Goal: Task Accomplishment & Management: Manage account settings

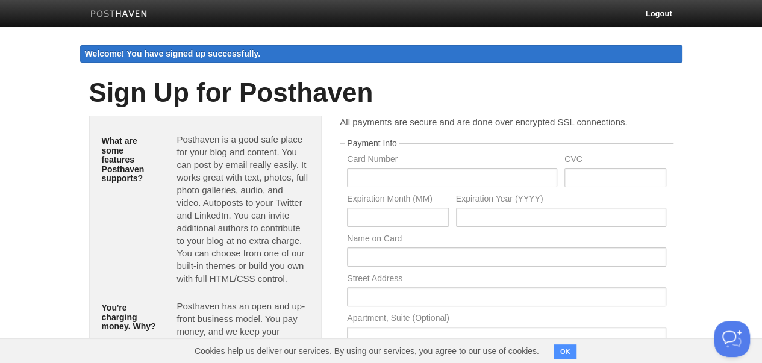
click at [136, 15] on img at bounding box center [118, 14] width 57 height 9
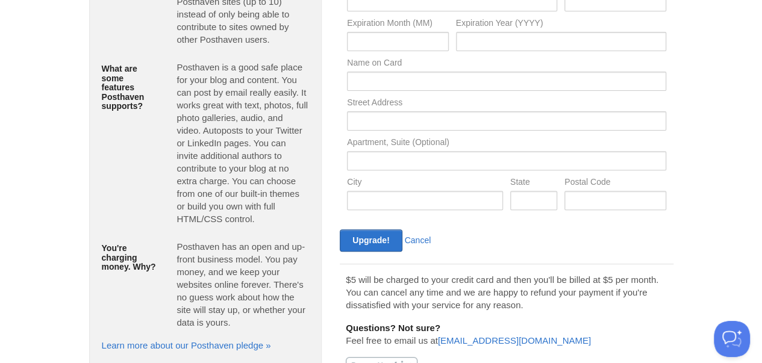
scroll to position [193, 0]
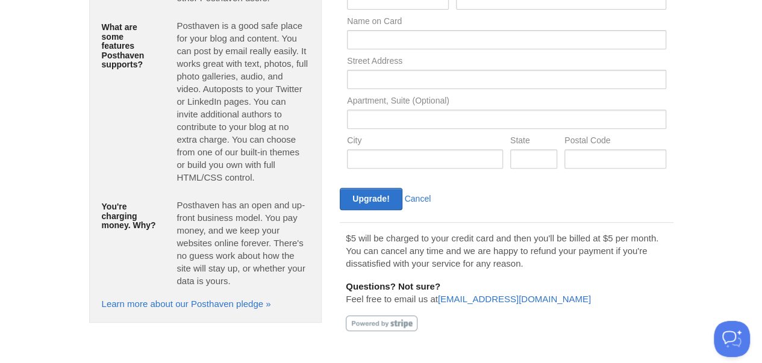
click at [423, 204] on div "Upgrade! Cancel" at bounding box center [421, 199] width 170 height 22
click at [424, 195] on link "Cancel" at bounding box center [418, 199] width 27 height 10
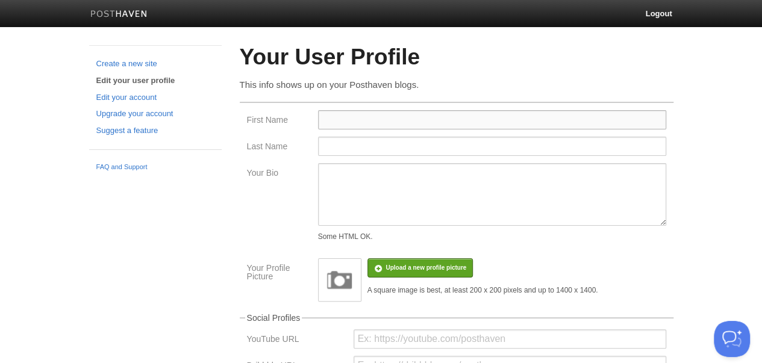
click at [387, 116] on input "First Name" at bounding box center [492, 119] width 348 height 19
type input "Vimusic"
click at [358, 152] on input "Last Name" at bounding box center [492, 146] width 348 height 19
type input "Apk"
click at [355, 185] on textarea "Your Bio" at bounding box center [492, 194] width 348 height 63
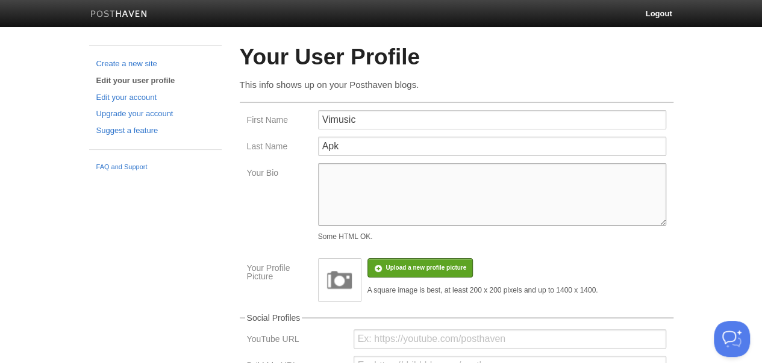
click at [363, 208] on textarea "Your Bio" at bounding box center [492, 194] width 348 height 63
paste textarea "V Music APK download gives users seamless access to unlimited tracks with super…"
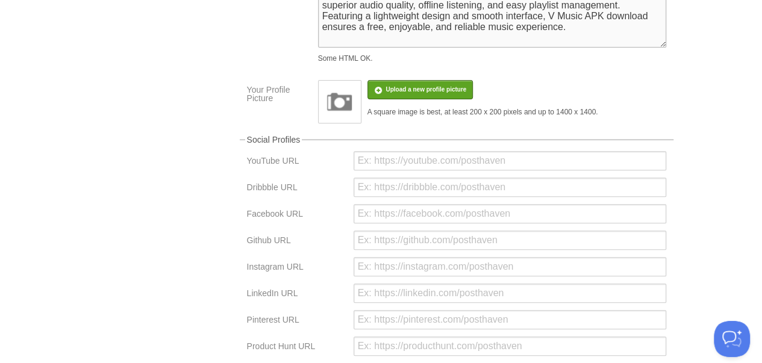
scroll to position [174, 0]
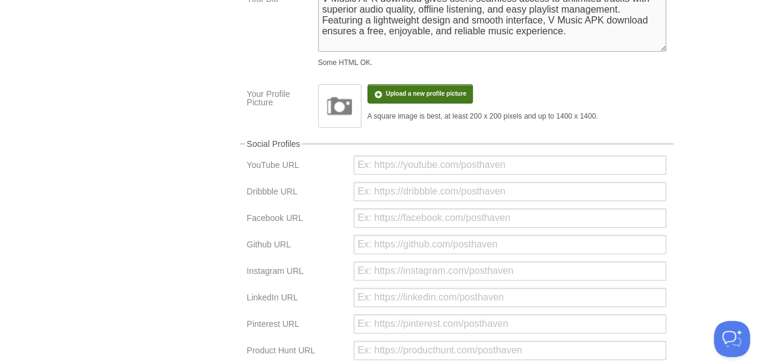
type textarea "V Music APK download gives users seamless access to unlimited tracks with super…"
click at [410, 99] on input "file" at bounding box center [64, 99] width 912 height 61
click at [376, 167] on input "url" at bounding box center [510, 164] width 313 height 19
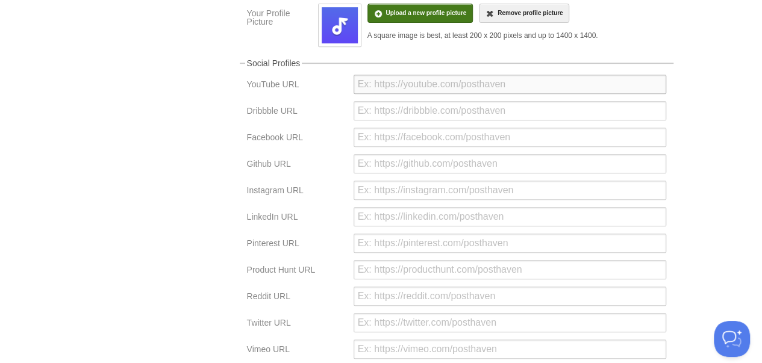
scroll to position [295, 0]
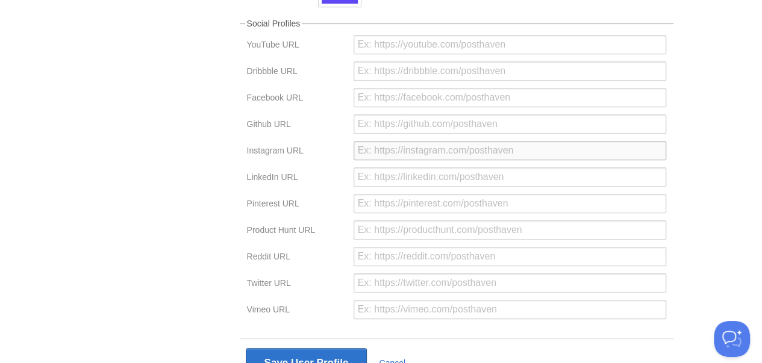
click at [395, 151] on input "url" at bounding box center [510, 150] width 313 height 19
paste input "V Music APK download gives users seamless access to unlimited tracks with super…"
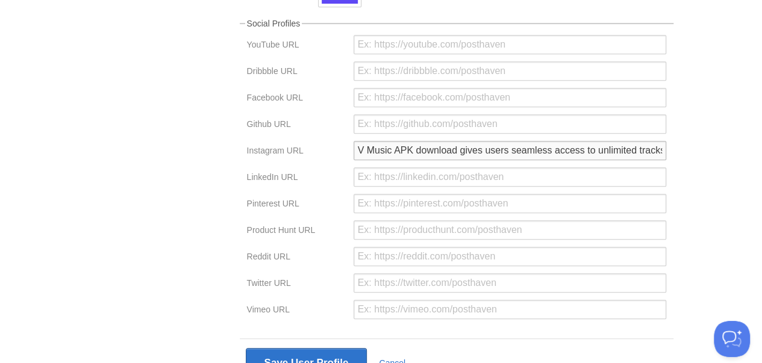
paste input "[URL][DOMAIN_NAME]"
type input "[URL][DOMAIN_NAME]"
click at [402, 194] on div at bounding box center [510, 180] width 320 height 27
click at [404, 201] on input "url" at bounding box center [510, 203] width 313 height 19
paste input "[URL][DOMAIN_NAME]"
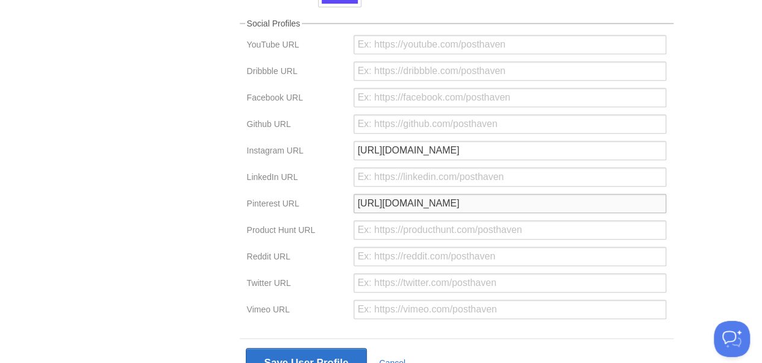
type input "[URL][DOMAIN_NAME]"
click at [459, 148] on input "[URL][DOMAIN_NAME]" at bounding box center [510, 150] width 313 height 19
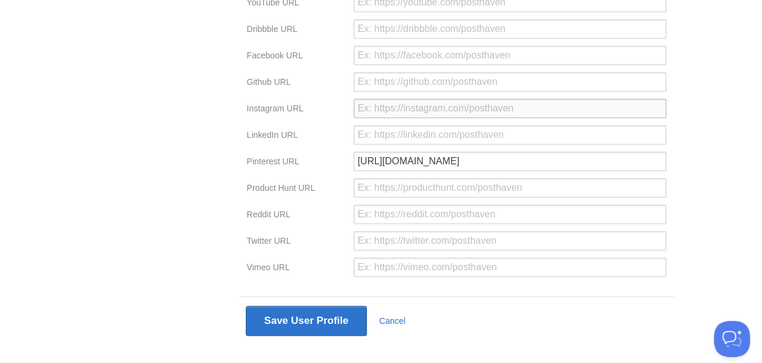
scroll to position [355, 0]
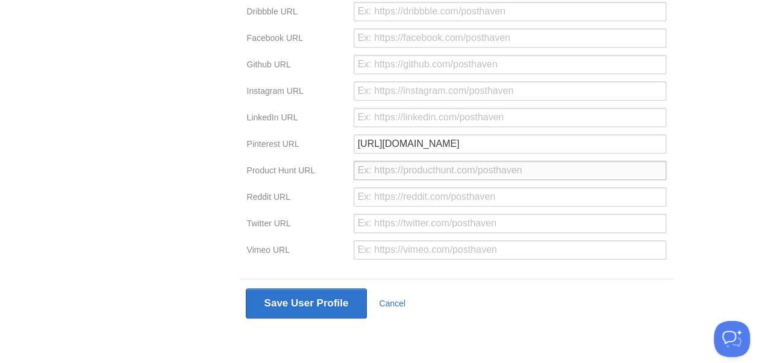
click at [411, 171] on input "url" at bounding box center [510, 170] width 313 height 19
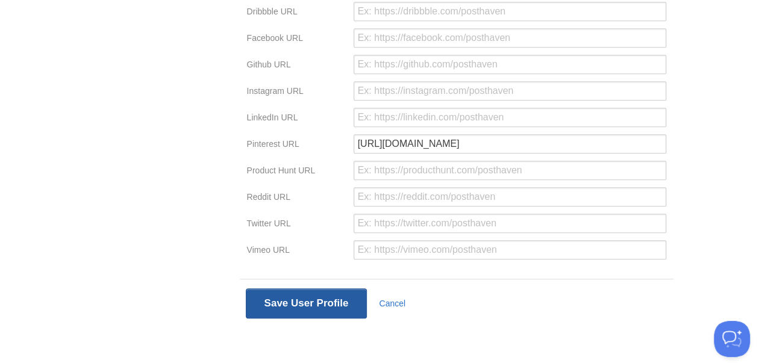
click at [284, 304] on button "Save User Profile" at bounding box center [307, 304] width 122 height 30
